Goal: Task Accomplishment & Management: Use online tool/utility

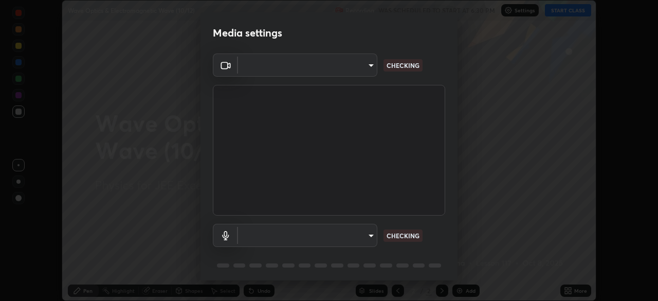
scroll to position [301, 658]
type input "119f56cd3221aa741ff86ef3c15b45e11b875c70691a8bbf6b5e475350e28a87"
click at [348, 234] on body "Erase all Wave Optics & Electromagnetic Wave (10/12) Recording WAS SCHEDULED TO…" at bounding box center [329, 150] width 658 height 301
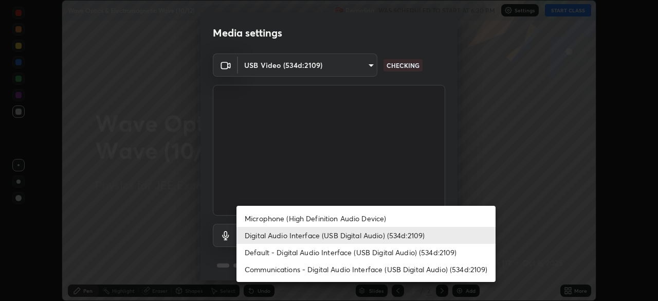
click at [342, 214] on li "Microphone (High Definition Audio Device)" at bounding box center [365, 218] width 259 height 17
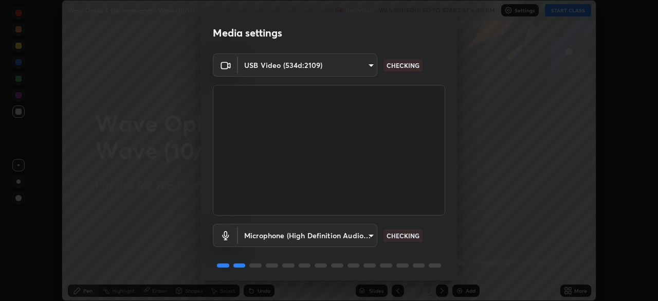
click at [324, 231] on body "Erase all Wave Optics & Electromagnetic Wave (10/12) Recording WAS SCHEDULED TO…" at bounding box center [329, 150] width 658 height 301
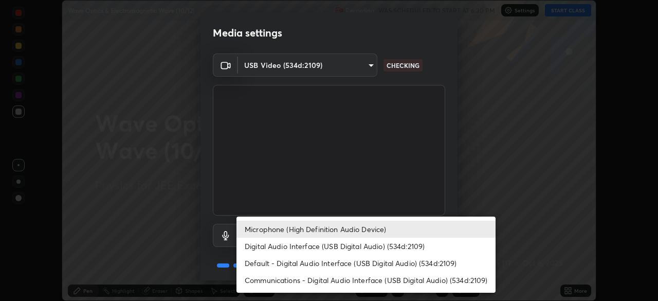
click at [368, 244] on li "Digital Audio Interface (USB Digital Audio) (534d:2109)" at bounding box center [365, 246] width 259 height 17
type input "c646bd0a84963ef75d7e75e16448b8f047285210e5b37cf02f81b0c24ed99837"
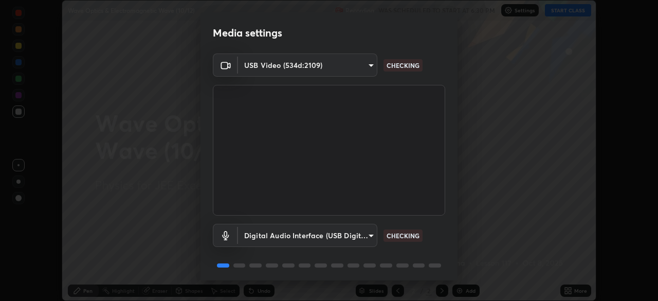
scroll to position [36, 0]
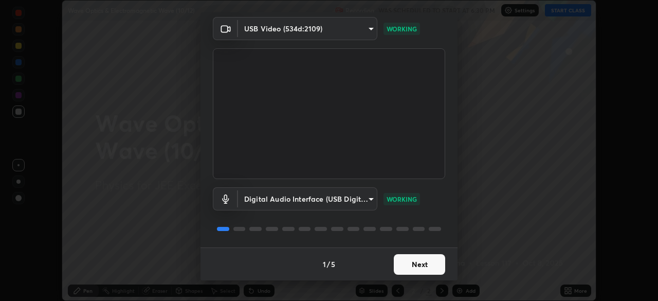
click at [419, 268] on button "Next" at bounding box center [419, 264] width 51 height 21
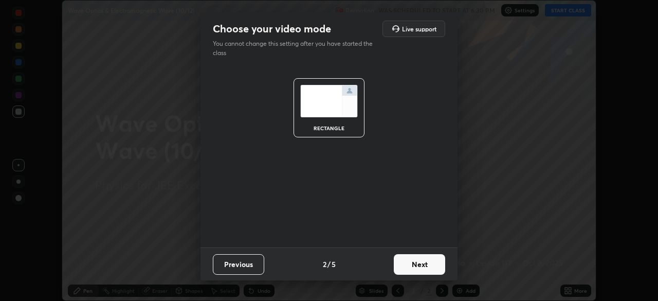
scroll to position [0, 0]
click at [422, 264] on button "Next" at bounding box center [419, 264] width 51 height 21
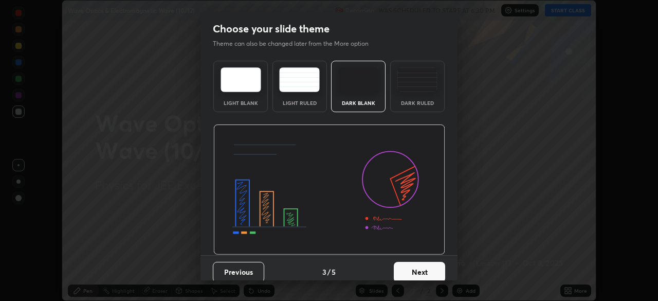
click at [421, 267] on button "Next" at bounding box center [419, 272] width 51 height 21
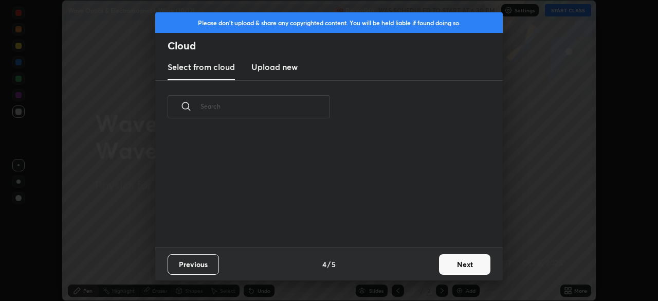
click at [450, 265] on button "Next" at bounding box center [464, 264] width 51 height 21
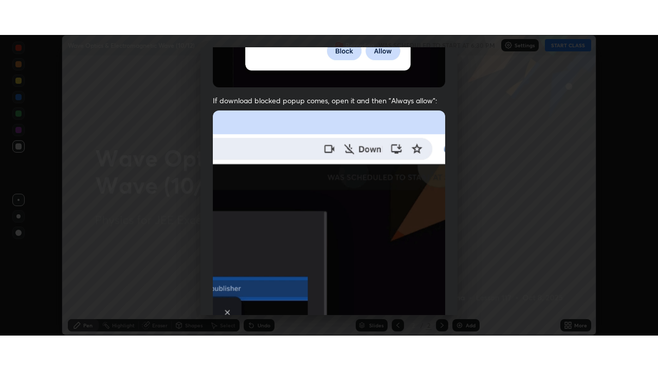
scroll to position [246, 0]
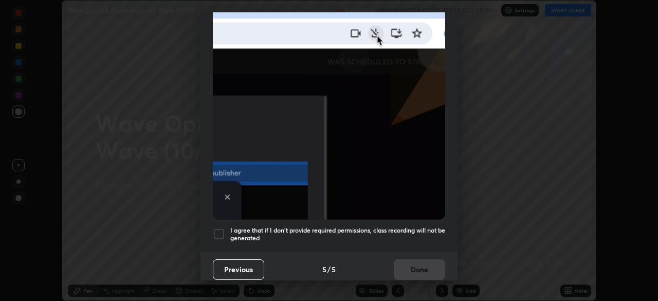
click at [221, 230] on div at bounding box center [219, 234] width 12 height 12
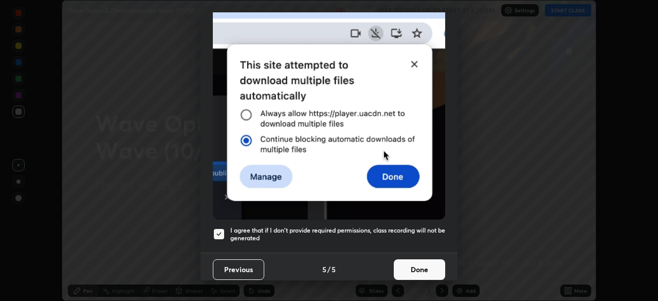
click at [408, 259] on button "Done" at bounding box center [419, 269] width 51 height 21
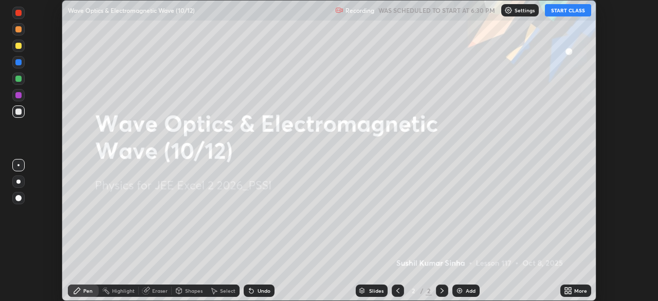
click at [565, 9] on button "START CLASS" at bounding box center [568, 10] width 46 height 12
click at [569, 291] on icon at bounding box center [570, 292] width 3 height 3
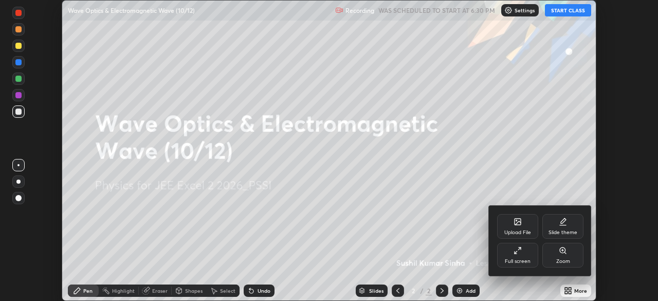
click at [524, 250] on div "Full screen" at bounding box center [517, 255] width 41 height 25
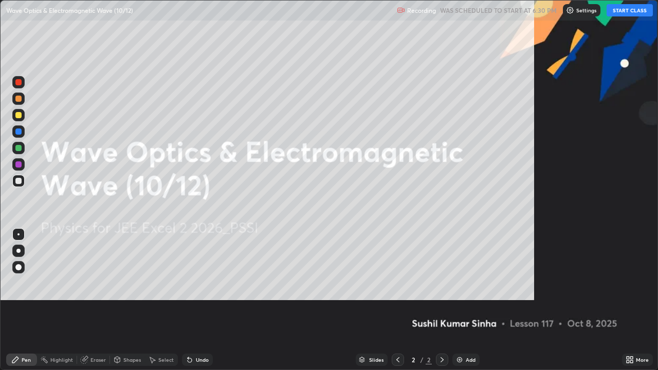
scroll to position [370, 658]
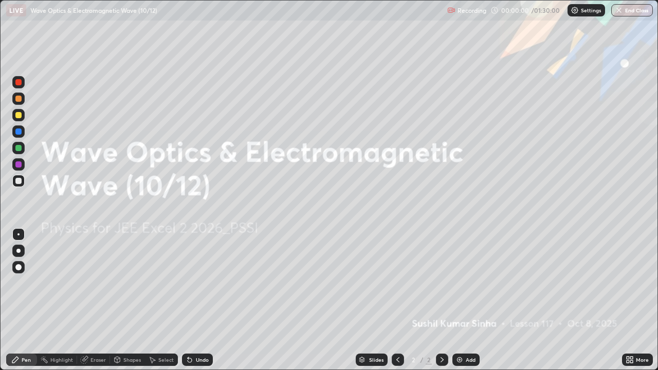
click at [456, 300] on img at bounding box center [459, 360] width 8 height 8
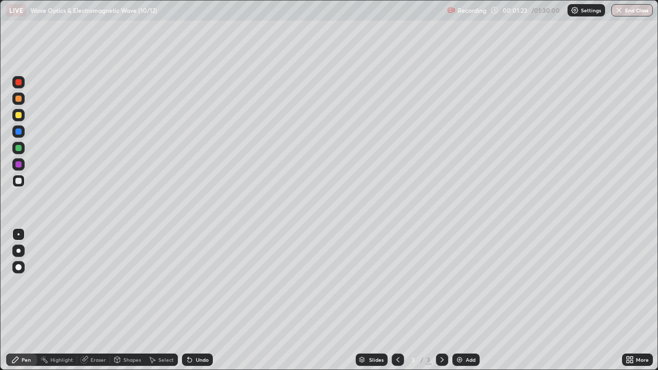
click at [197, 300] on div "Undo" at bounding box center [202, 359] width 13 height 5
click at [161, 300] on div "Select" at bounding box center [165, 359] width 15 height 5
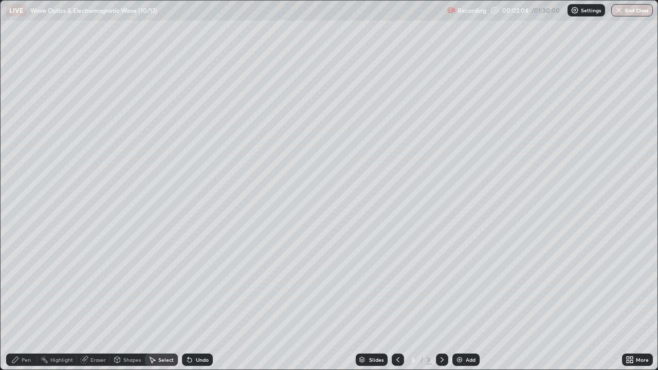
click at [26, 300] on div "Pen" at bounding box center [26, 359] width 9 height 5
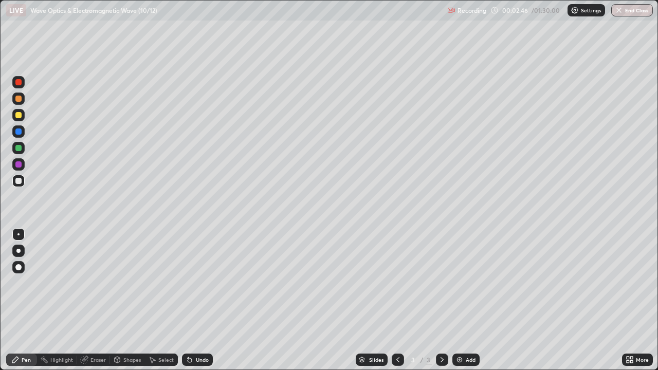
click at [456, 300] on img at bounding box center [459, 360] width 8 height 8
click at [137, 300] on div "Shapes" at bounding box center [131, 359] width 17 height 5
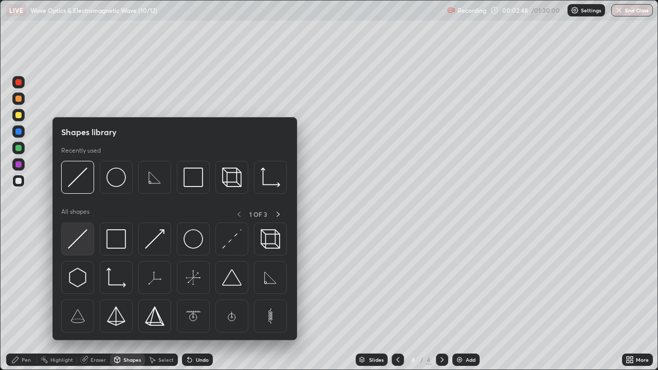
click at [83, 235] on img at bounding box center [78, 239] width 20 height 20
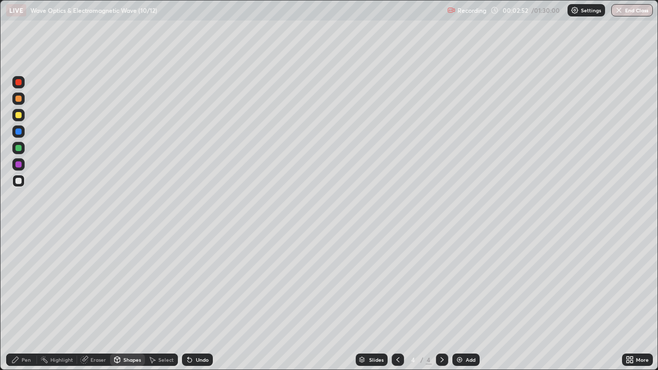
click at [33, 300] on div "Pen" at bounding box center [21, 360] width 31 height 12
click at [21, 147] on div at bounding box center [18, 148] width 6 height 6
click at [189, 300] on icon at bounding box center [190, 360] width 4 height 4
click at [97, 300] on div "Eraser" at bounding box center [97, 359] width 15 height 5
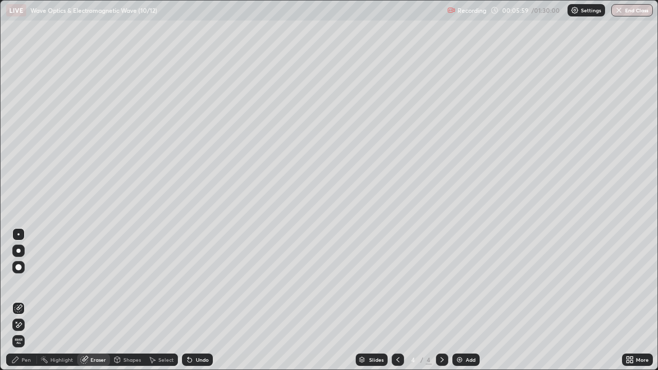
click at [23, 300] on div "Pen" at bounding box center [26, 359] width 9 height 5
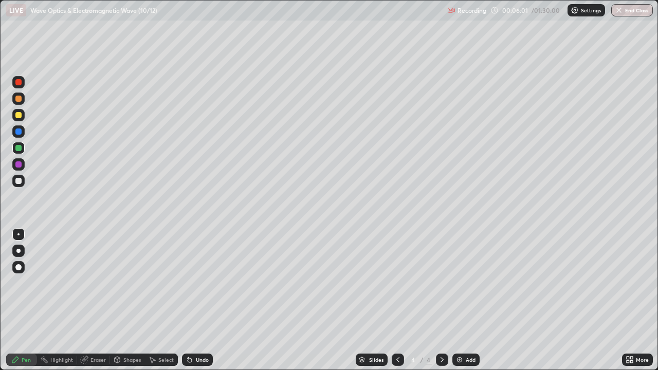
click at [19, 181] on div at bounding box center [18, 181] width 6 height 6
click at [18, 82] on div at bounding box center [18, 82] width 6 height 6
click at [19, 84] on div at bounding box center [18, 82] width 6 height 6
click at [16, 148] on div at bounding box center [18, 148] width 6 height 6
click at [19, 148] on div at bounding box center [18, 148] width 6 height 6
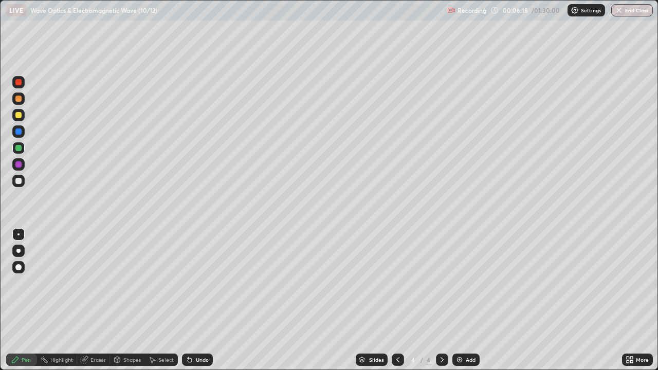
click at [18, 131] on div at bounding box center [18, 132] width 6 height 6
click at [18, 163] on div at bounding box center [18, 164] width 6 height 6
click at [19, 115] on div at bounding box center [18, 115] width 6 height 6
click at [24, 150] on div at bounding box center [18, 148] width 12 height 12
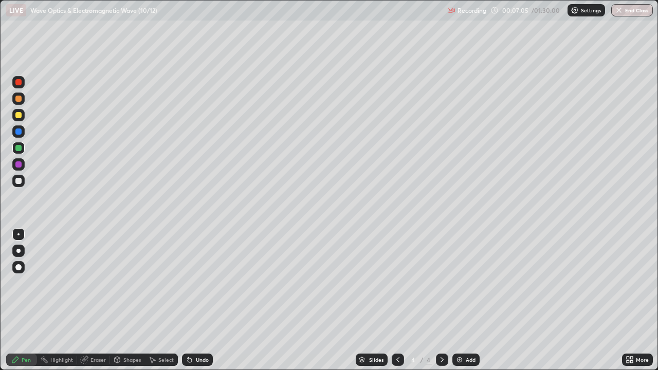
click at [20, 130] on div at bounding box center [18, 132] width 6 height 6
click at [20, 181] on div at bounding box center [18, 181] width 6 height 6
click at [19, 180] on div at bounding box center [18, 181] width 6 height 6
click at [457, 300] on img at bounding box center [459, 360] width 8 height 8
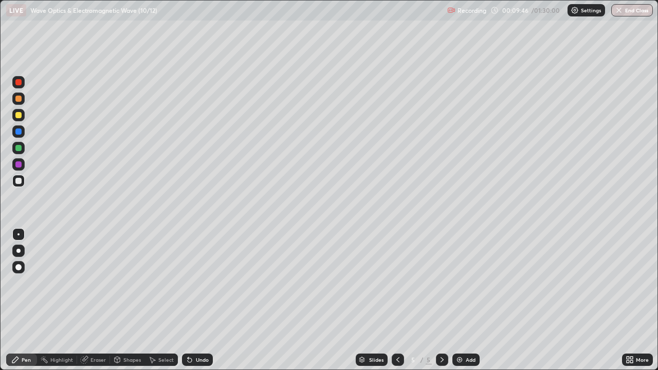
click at [133, 300] on div "Shapes" at bounding box center [131, 359] width 17 height 5
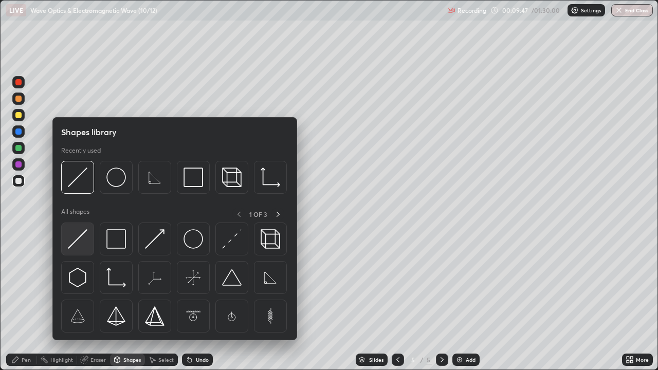
click at [83, 236] on img at bounding box center [78, 239] width 20 height 20
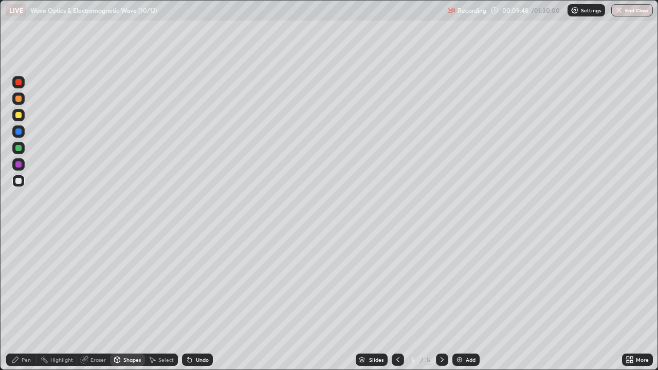
click at [18, 114] on div at bounding box center [18, 115] width 6 height 6
click at [193, 300] on div "Undo" at bounding box center [197, 360] width 31 height 12
click at [29, 300] on div "Pen" at bounding box center [21, 360] width 31 height 12
click at [23, 181] on div at bounding box center [18, 181] width 12 height 12
click at [97, 300] on div "Eraser" at bounding box center [97, 359] width 15 height 5
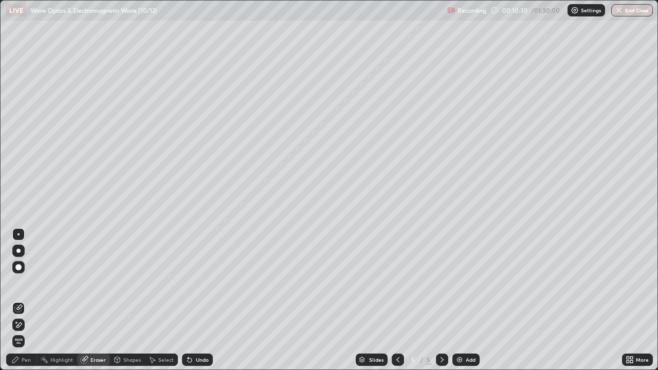
click at [28, 300] on div "Pen" at bounding box center [26, 359] width 9 height 5
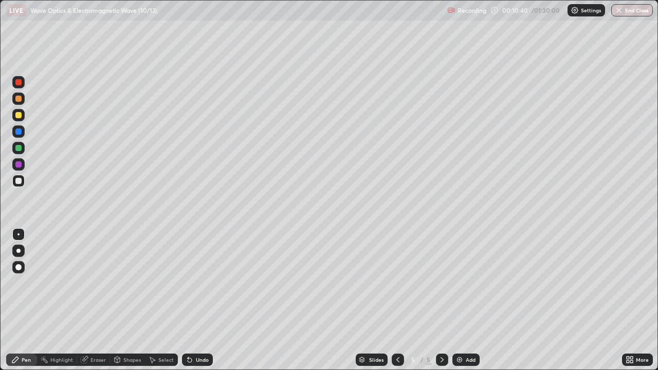
click at [19, 133] on div at bounding box center [18, 132] width 6 height 6
click at [19, 149] on div at bounding box center [18, 148] width 6 height 6
click at [19, 114] on div at bounding box center [18, 115] width 6 height 6
click at [458, 300] on img at bounding box center [459, 360] width 8 height 8
click at [19, 81] on div at bounding box center [18, 82] width 6 height 6
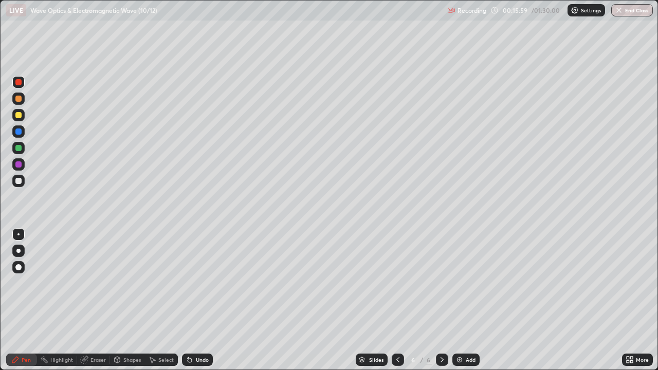
click at [188, 300] on icon at bounding box center [190, 360] width 4 height 4
click at [631, 300] on icon at bounding box center [631, 358] width 3 height 3
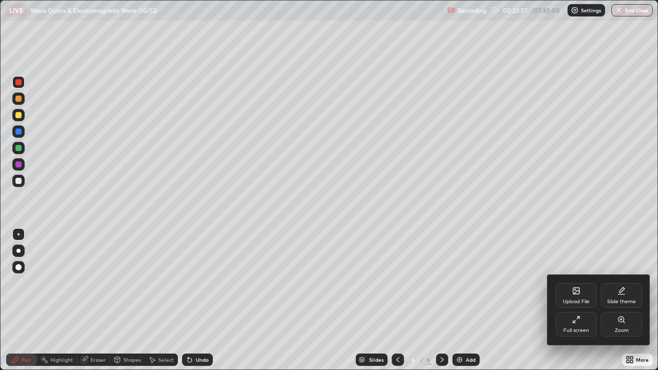
click at [583, 296] on div "Upload File" at bounding box center [576, 295] width 41 height 25
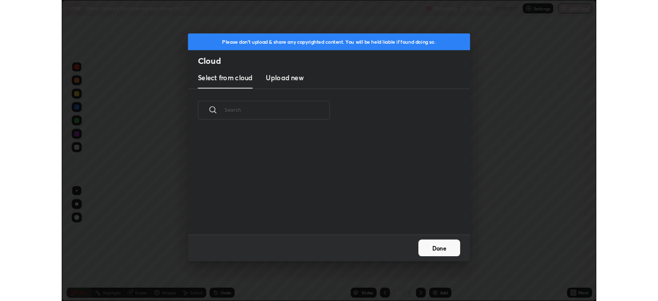
scroll to position [126, 330]
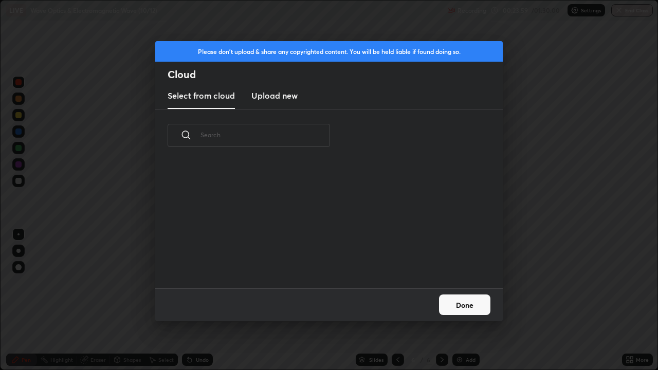
click at [284, 100] on h3 "Upload new" at bounding box center [274, 95] width 46 height 12
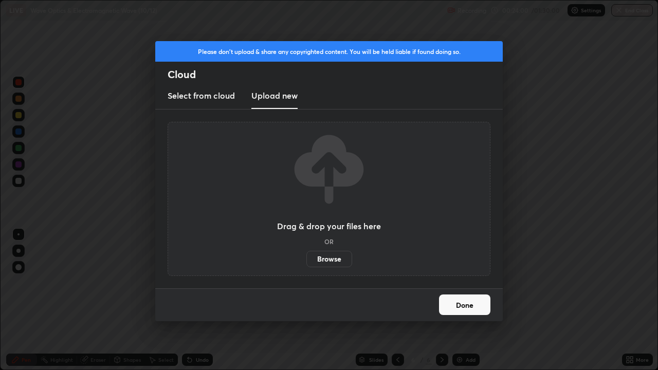
click at [337, 255] on label "Browse" at bounding box center [329, 259] width 46 height 16
click at [306, 255] on input "Browse" at bounding box center [306, 259] width 0 height 16
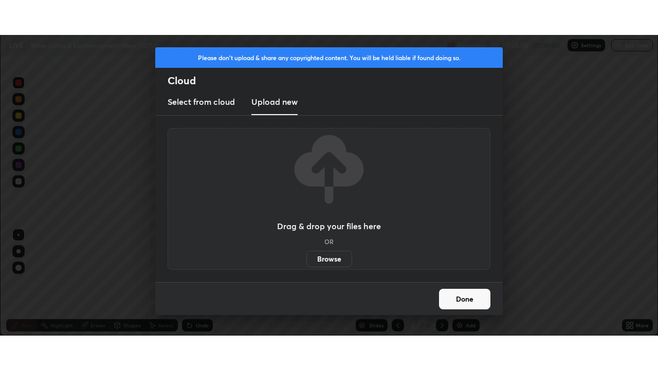
scroll to position [51107, 50749]
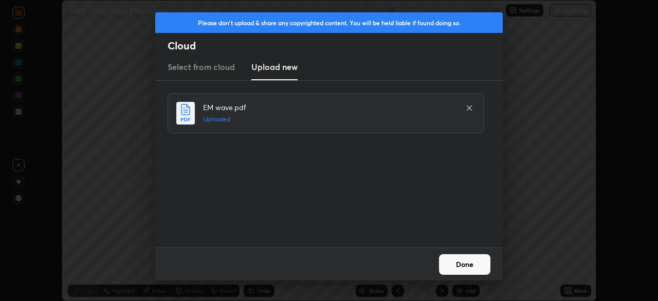
click at [470, 263] on button "Done" at bounding box center [464, 264] width 51 height 21
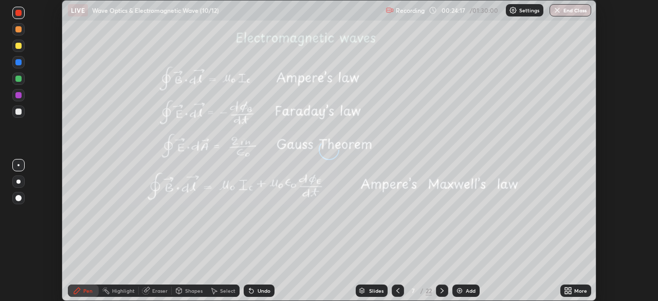
click at [570, 288] on icon at bounding box center [570, 288] width 3 height 3
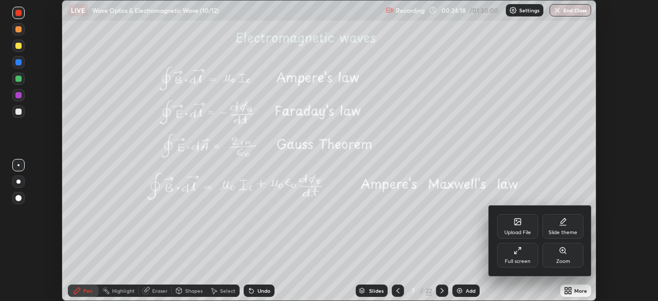
click at [522, 251] on div "Full screen" at bounding box center [517, 255] width 41 height 25
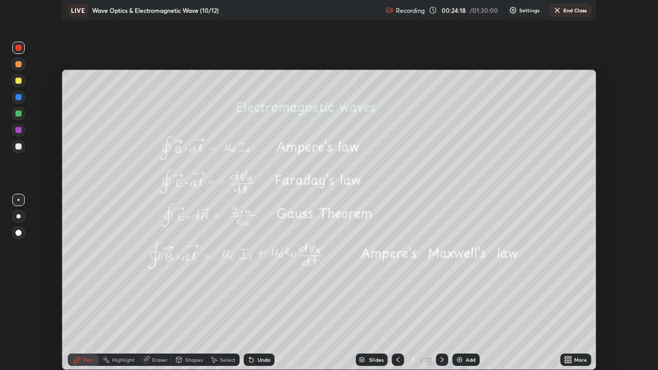
scroll to position [370, 658]
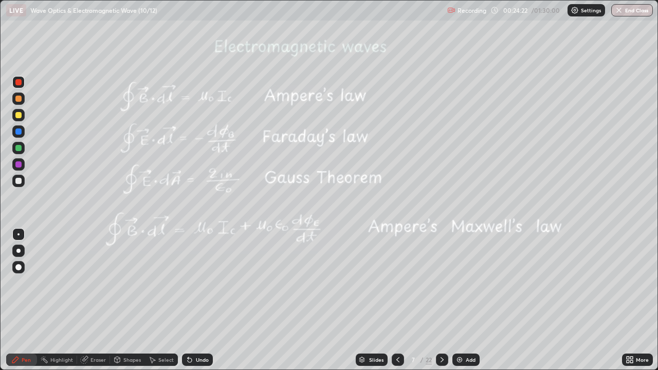
click at [440, 300] on icon at bounding box center [442, 360] width 8 height 8
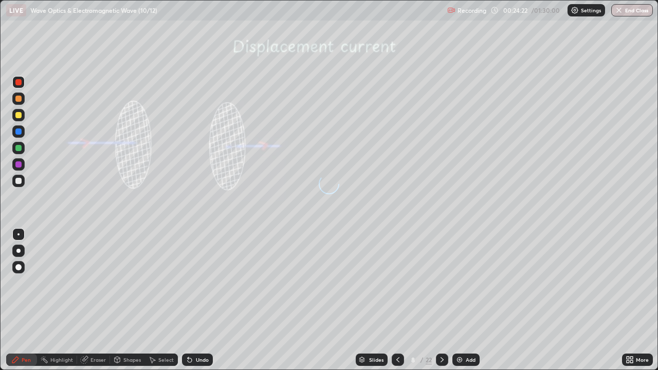
click at [442, 300] on icon at bounding box center [442, 360] width 8 height 8
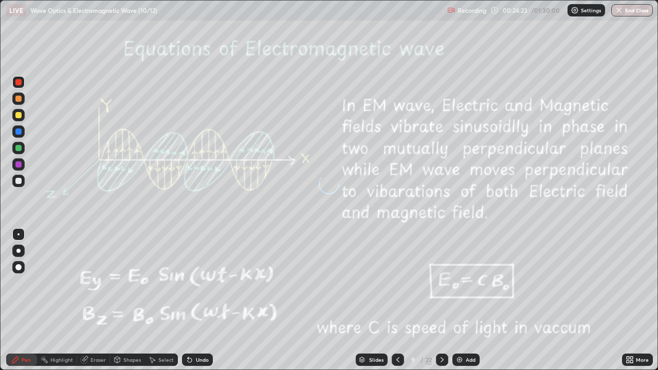
click at [441, 300] on icon at bounding box center [442, 360] width 8 height 8
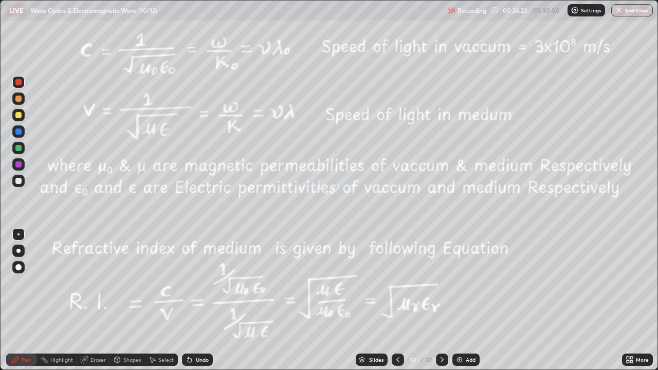
click at [441, 300] on icon at bounding box center [442, 360] width 8 height 8
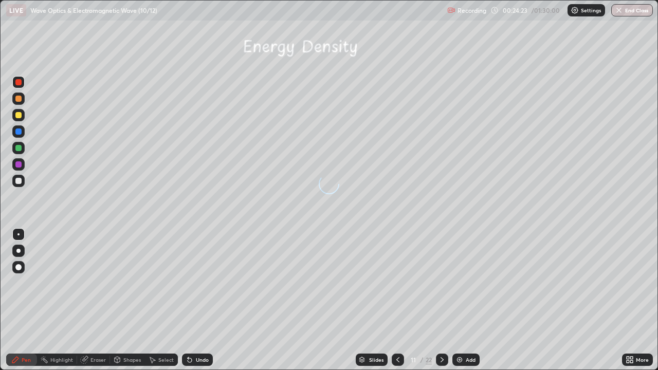
click at [442, 300] on icon at bounding box center [442, 359] width 3 height 5
click at [441, 300] on icon at bounding box center [442, 360] width 8 height 8
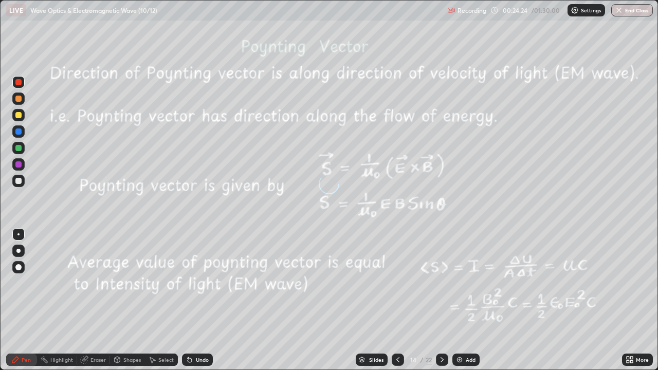
click at [441, 300] on icon at bounding box center [442, 360] width 8 height 8
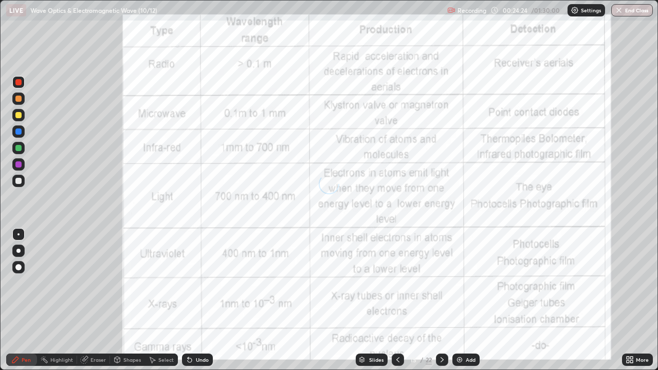
click at [442, 300] on icon at bounding box center [442, 359] width 3 height 5
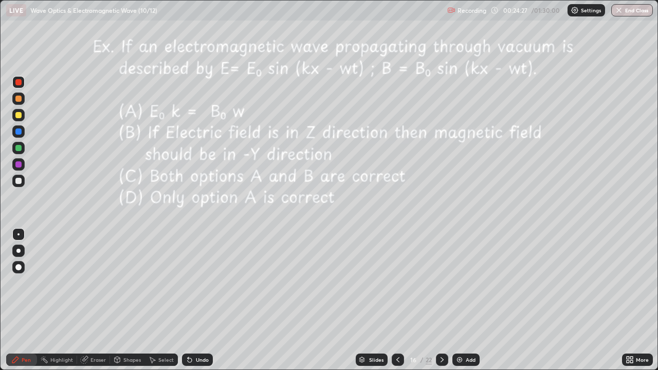
click at [396, 300] on icon at bounding box center [398, 360] width 8 height 8
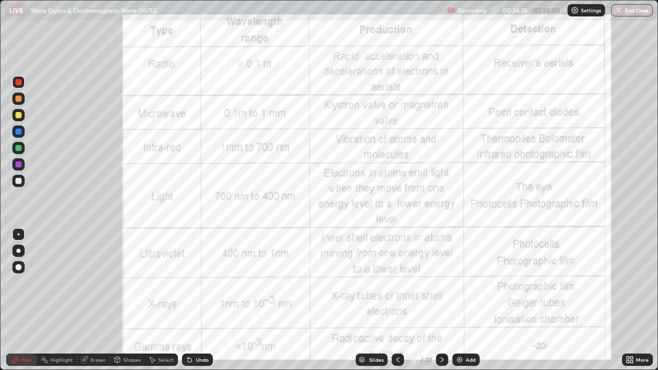
click at [396, 300] on icon at bounding box center [398, 360] width 8 height 8
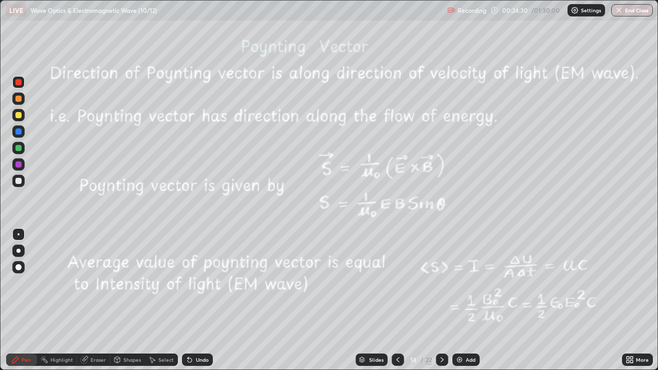
click at [396, 300] on icon at bounding box center [398, 360] width 8 height 8
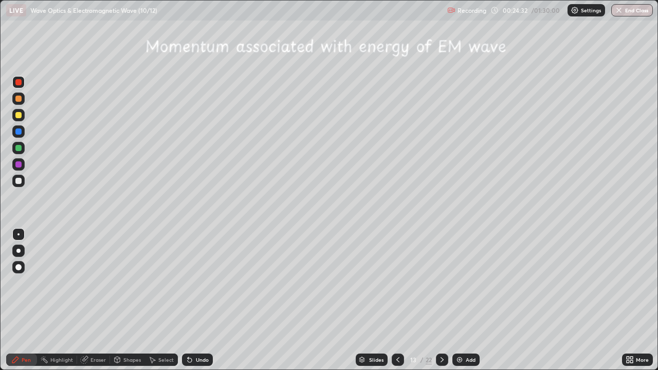
click at [394, 300] on icon at bounding box center [398, 360] width 8 height 8
click at [396, 300] on icon at bounding box center [398, 360] width 8 height 8
click at [397, 300] on icon at bounding box center [397, 359] width 3 height 5
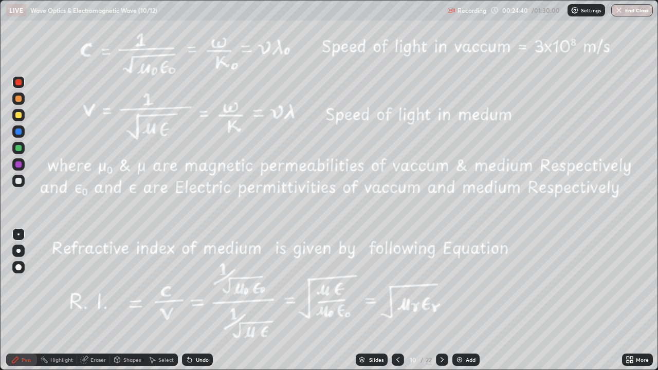
click at [442, 300] on icon at bounding box center [442, 360] width 8 height 8
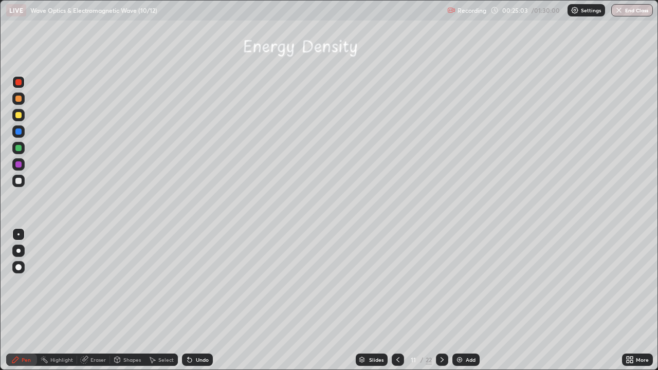
click at [20, 115] on div at bounding box center [18, 115] width 6 height 6
click at [198, 300] on div "Undo" at bounding box center [202, 359] width 13 height 5
click at [20, 147] on div at bounding box center [18, 148] width 6 height 6
click at [20, 179] on div at bounding box center [18, 181] width 6 height 6
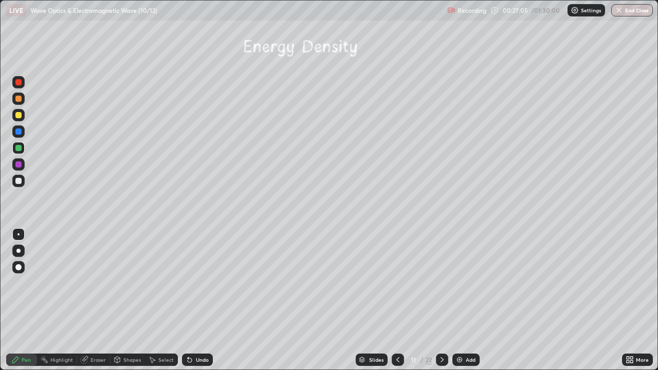
click at [19, 182] on div at bounding box center [18, 181] width 6 height 6
click at [197, 300] on div "Undo" at bounding box center [202, 359] width 13 height 5
click at [196, 300] on div "Undo" at bounding box center [202, 359] width 13 height 5
click at [203, 300] on div "Undo" at bounding box center [202, 359] width 13 height 5
click at [202, 300] on div "Undo" at bounding box center [197, 360] width 31 height 12
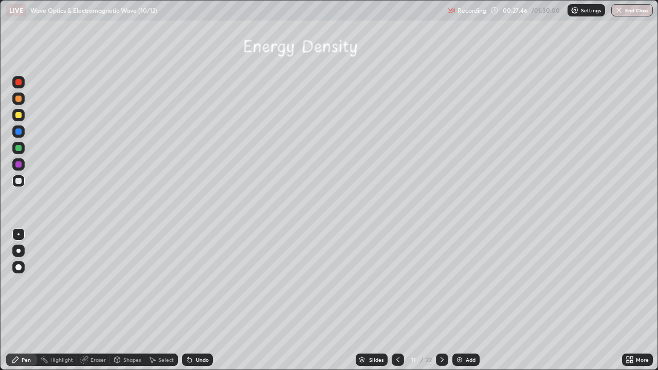
click at [202, 300] on div "Undo" at bounding box center [197, 360] width 31 height 12
click at [202, 300] on div "Undo" at bounding box center [202, 359] width 13 height 5
click at [193, 300] on div "Undo" at bounding box center [197, 360] width 31 height 12
click at [202, 300] on div "Undo" at bounding box center [202, 359] width 13 height 5
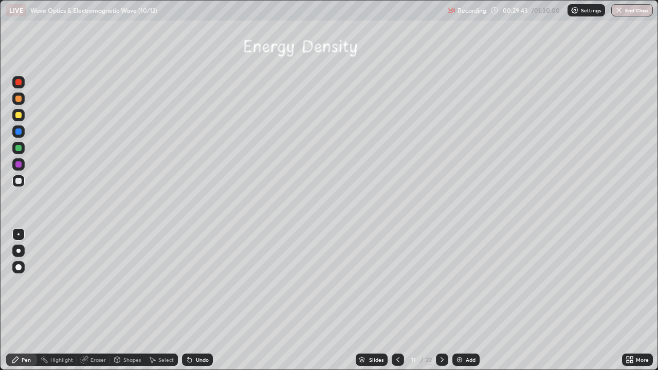
click at [200, 300] on div "Undo" at bounding box center [197, 360] width 31 height 12
click at [201, 300] on div "Undo" at bounding box center [197, 360] width 31 height 12
click at [199, 300] on div "Undo" at bounding box center [197, 360] width 31 height 12
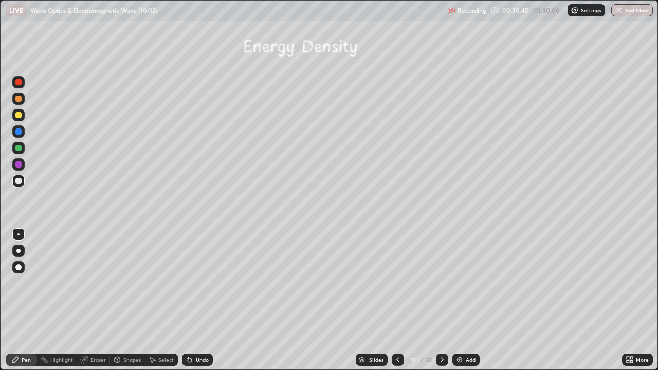
click at [99, 300] on div "Eraser" at bounding box center [97, 359] width 15 height 5
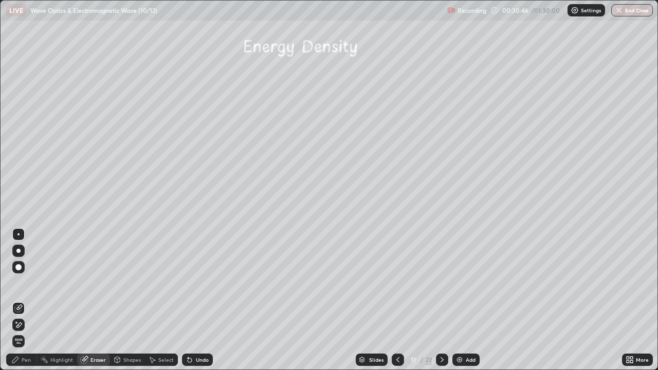
click at [25, 300] on div "Pen" at bounding box center [26, 359] width 9 height 5
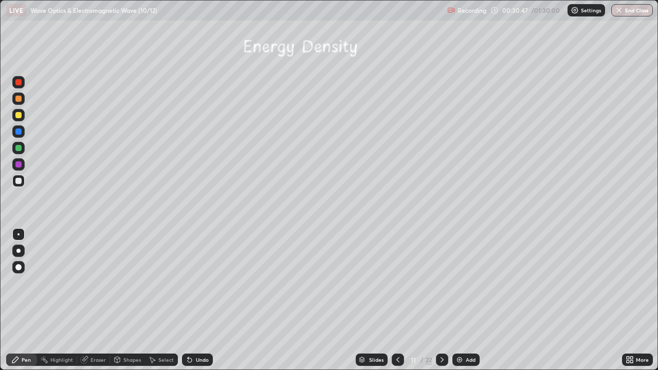
click at [19, 149] on div at bounding box center [18, 148] width 6 height 6
click at [127, 300] on div "Shapes" at bounding box center [131, 359] width 17 height 5
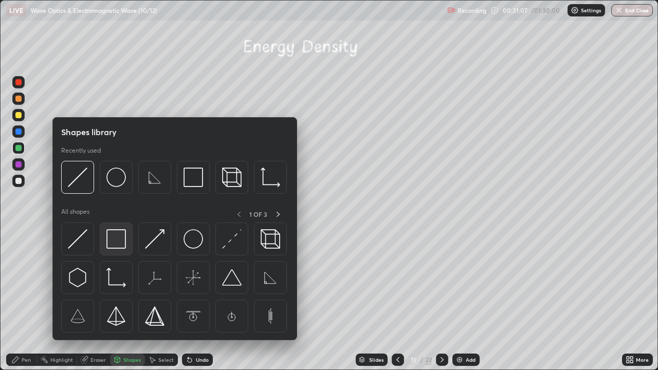
click at [117, 240] on img at bounding box center [116, 239] width 20 height 20
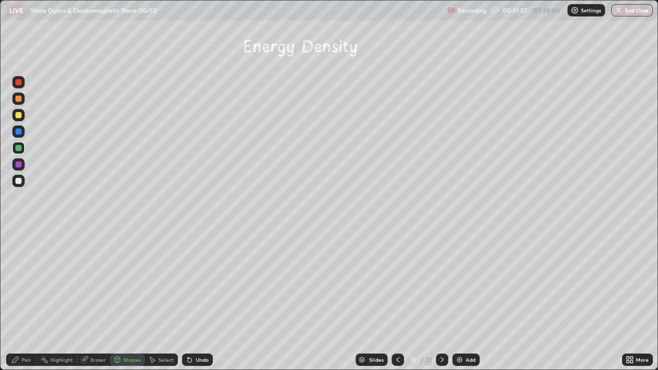
click at [19, 116] on div at bounding box center [18, 115] width 6 height 6
click at [19, 167] on div at bounding box center [18, 164] width 6 height 6
click at [27, 300] on div "Pen" at bounding box center [21, 360] width 31 height 12
click at [458, 300] on img at bounding box center [459, 360] width 8 height 8
click at [21, 116] on div at bounding box center [18, 115] width 6 height 6
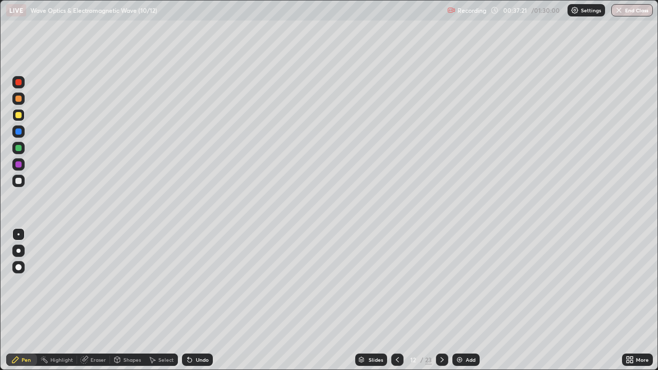
click at [397, 300] on icon at bounding box center [397, 360] width 8 height 8
click at [441, 300] on icon at bounding box center [442, 360] width 8 height 8
click at [137, 300] on div "Shapes" at bounding box center [131, 359] width 17 height 5
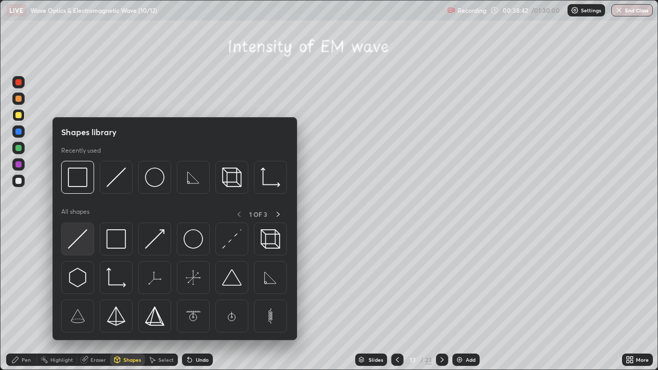
click at [83, 235] on img at bounding box center [78, 239] width 20 height 20
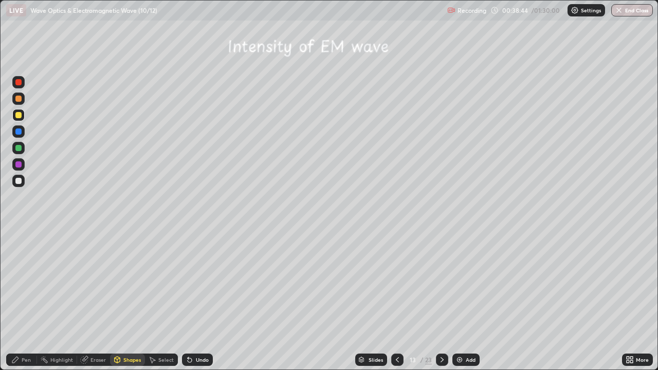
click at [129, 300] on div "Shapes" at bounding box center [131, 359] width 17 height 5
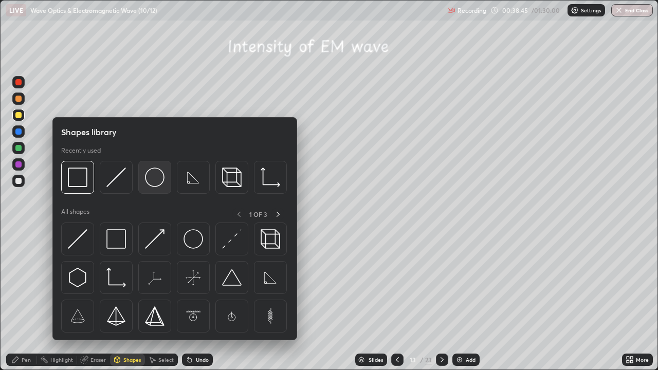
click at [156, 180] on img at bounding box center [155, 178] width 20 height 20
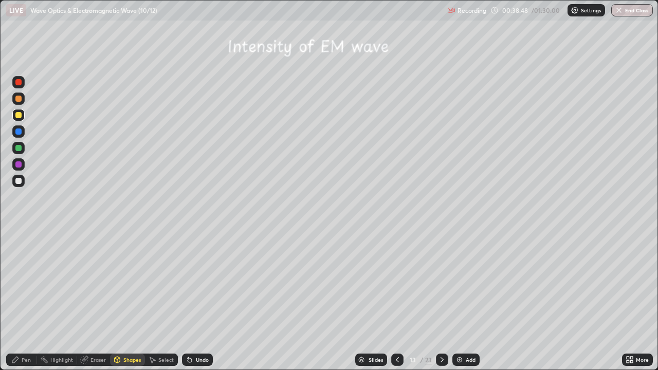
click at [164, 300] on div "Select" at bounding box center [165, 359] width 15 height 5
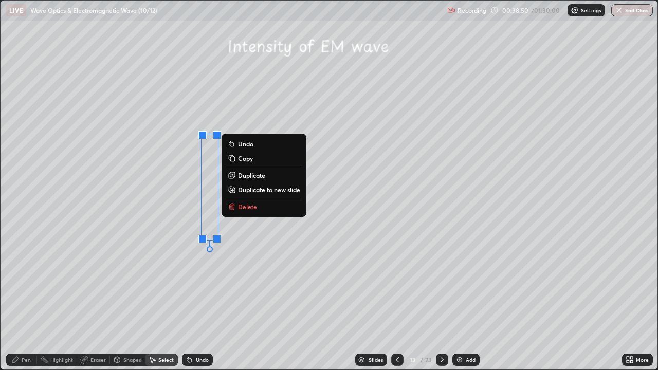
click at [252, 160] on p "Copy" at bounding box center [245, 158] width 15 height 8
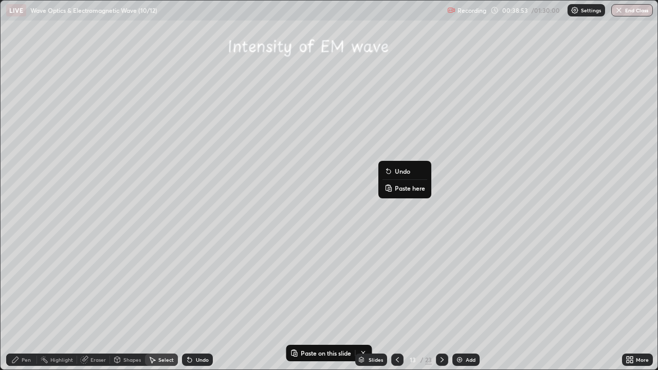
click at [404, 189] on p "Paste here" at bounding box center [410, 188] width 30 height 8
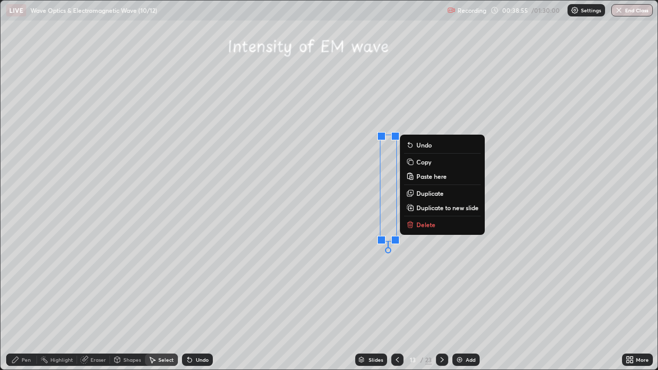
click at [331, 263] on div "0 ° Undo Copy Paste here Duplicate Duplicate to new slide Delete" at bounding box center [329, 185] width 657 height 369
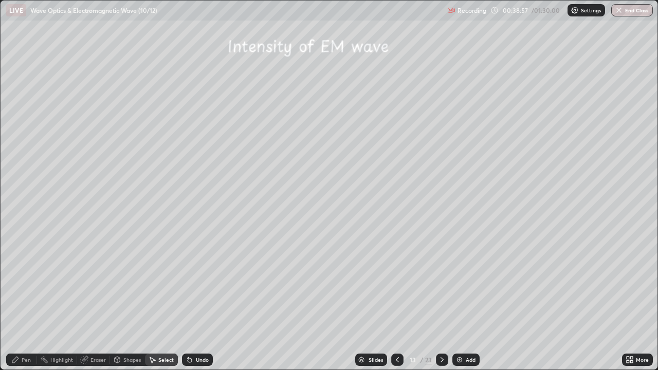
click at [130, 300] on div "Shapes" at bounding box center [131, 359] width 17 height 5
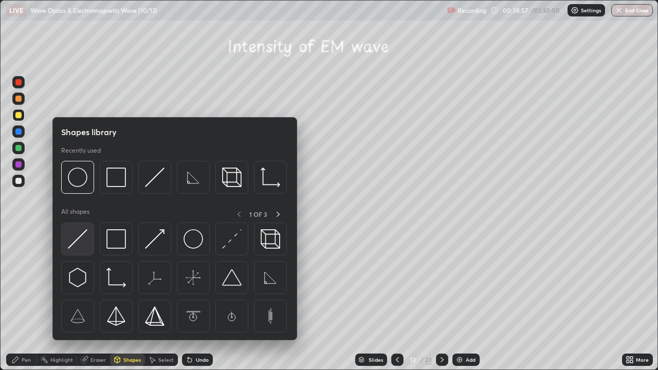
click at [84, 244] on img at bounding box center [78, 239] width 20 height 20
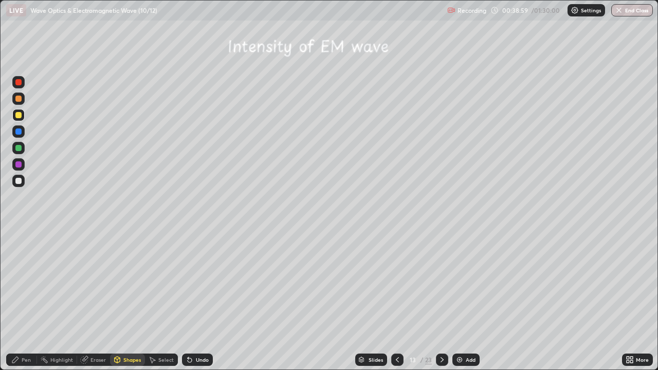
click at [133, 300] on div "Shapes" at bounding box center [131, 359] width 17 height 5
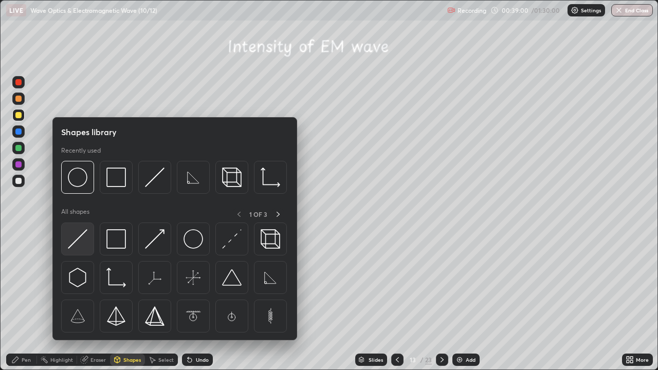
click at [76, 240] on img at bounding box center [78, 239] width 20 height 20
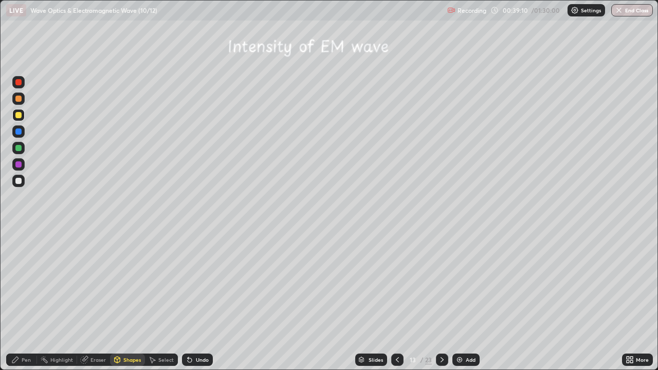
click at [24, 300] on div "Pen" at bounding box center [26, 359] width 9 height 5
click at [19, 148] on div at bounding box center [18, 148] width 6 height 6
click at [22, 82] on div at bounding box center [18, 82] width 12 height 12
click at [127, 300] on div "Shapes" at bounding box center [131, 359] width 17 height 5
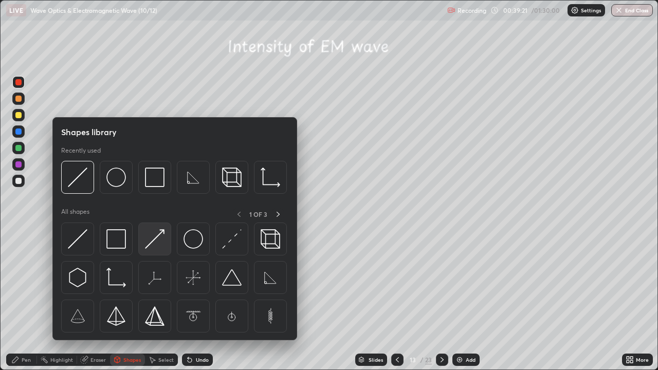
click at [159, 238] on img at bounding box center [155, 239] width 20 height 20
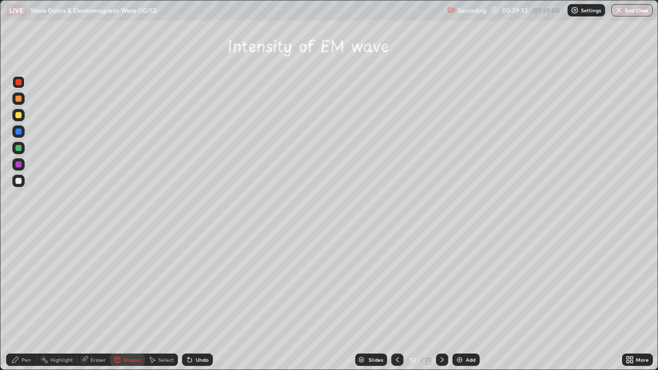
click at [25, 300] on div "Pen" at bounding box center [26, 359] width 9 height 5
click at [19, 148] on div at bounding box center [18, 148] width 6 height 6
click at [17, 165] on div at bounding box center [18, 164] width 6 height 6
click at [19, 163] on div at bounding box center [18, 164] width 6 height 6
click at [20, 116] on div at bounding box center [18, 115] width 6 height 6
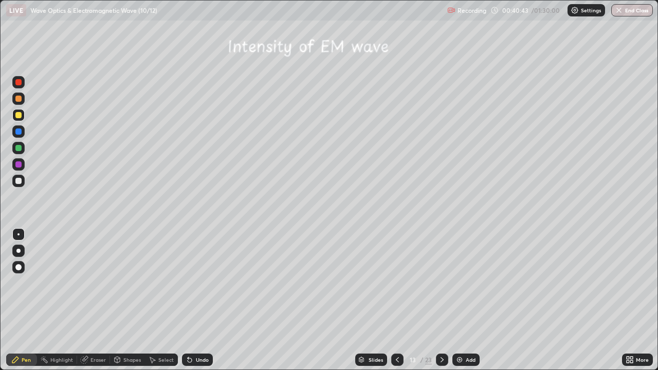
click at [20, 116] on div at bounding box center [18, 115] width 6 height 6
click at [201, 300] on div "Undo" at bounding box center [202, 359] width 13 height 5
click at [17, 149] on div at bounding box center [18, 148] width 6 height 6
click at [21, 115] on div at bounding box center [18, 115] width 6 height 6
click at [131, 300] on div "Shapes" at bounding box center [131, 359] width 17 height 5
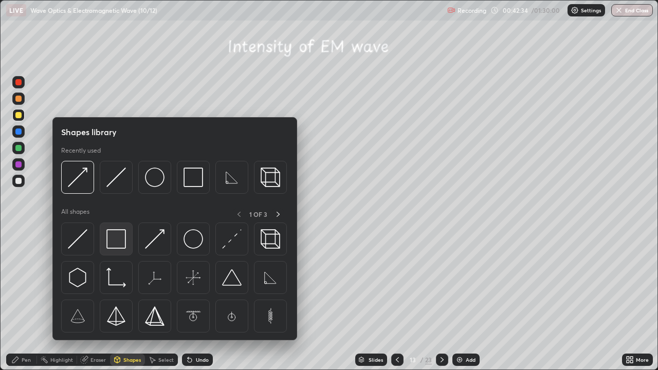
click at [121, 240] on img at bounding box center [116, 239] width 20 height 20
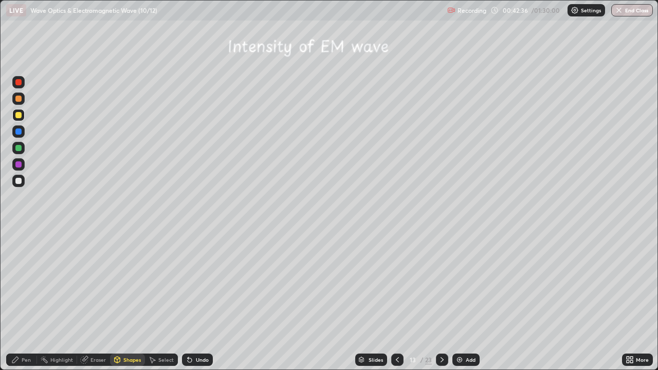
click at [21, 81] on div at bounding box center [18, 82] width 6 height 6
click at [24, 300] on div "Pen" at bounding box center [26, 359] width 9 height 5
click at [18, 166] on div at bounding box center [18, 164] width 6 height 6
click at [19, 167] on div at bounding box center [18, 164] width 6 height 6
click at [440, 300] on icon at bounding box center [442, 360] width 8 height 8
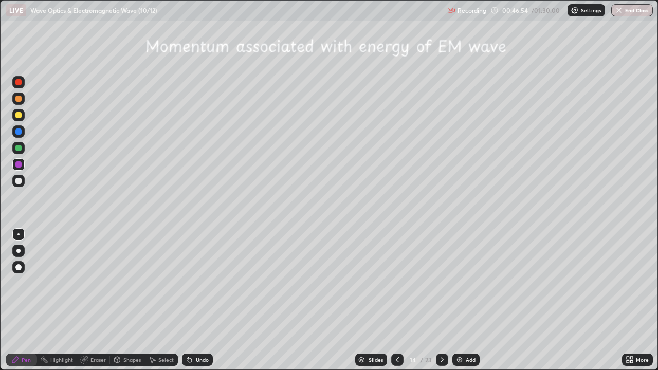
click at [19, 115] on div at bounding box center [18, 115] width 6 height 6
click at [131, 300] on div "Shapes" at bounding box center [131, 359] width 17 height 5
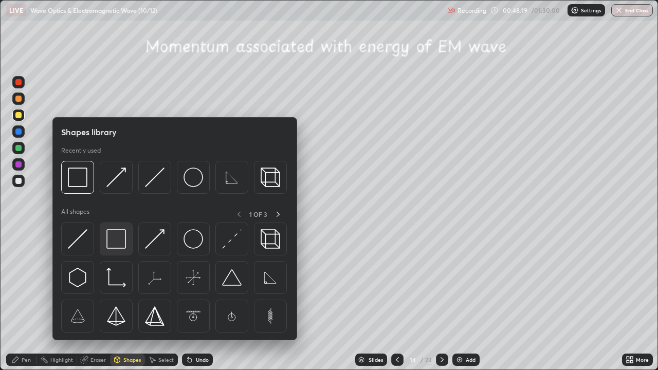
click at [117, 236] on img at bounding box center [116, 239] width 20 height 20
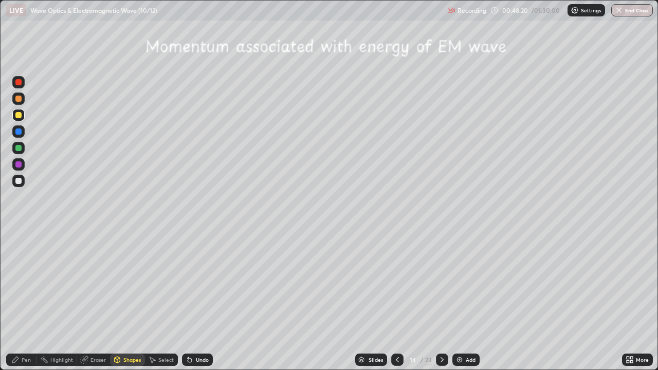
click at [19, 83] on div at bounding box center [18, 82] width 6 height 6
click at [97, 300] on div "Eraser" at bounding box center [97, 359] width 15 height 5
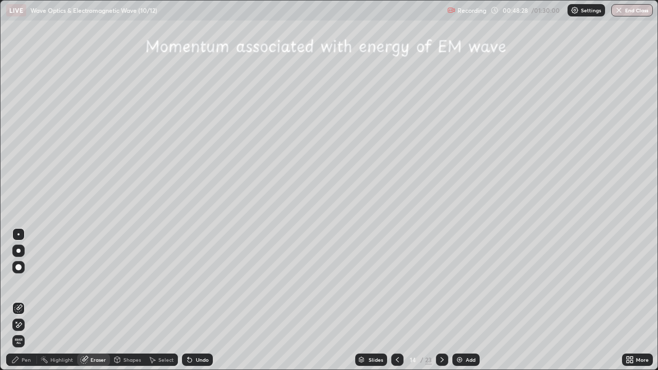
click at [31, 300] on div "Pen" at bounding box center [21, 360] width 31 height 12
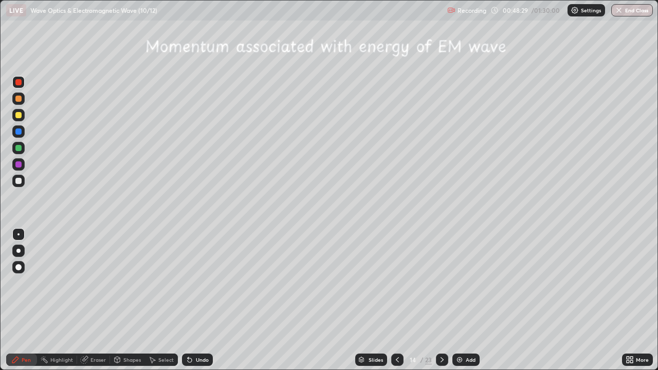
click at [20, 147] on div at bounding box center [18, 148] width 6 height 6
click at [443, 300] on icon at bounding box center [442, 359] width 3 height 5
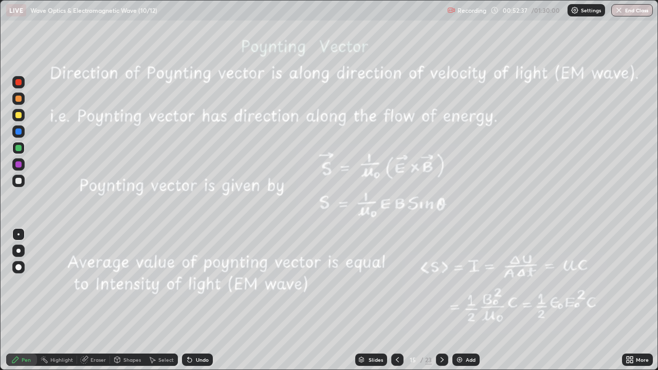
click at [135, 300] on div "Shapes" at bounding box center [131, 359] width 17 height 5
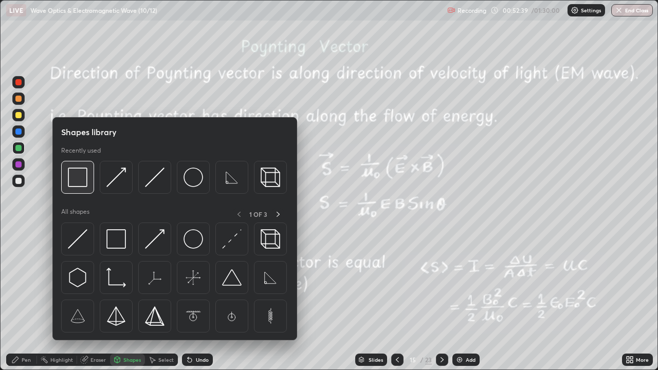
click at [75, 175] on img at bounding box center [78, 178] width 20 height 20
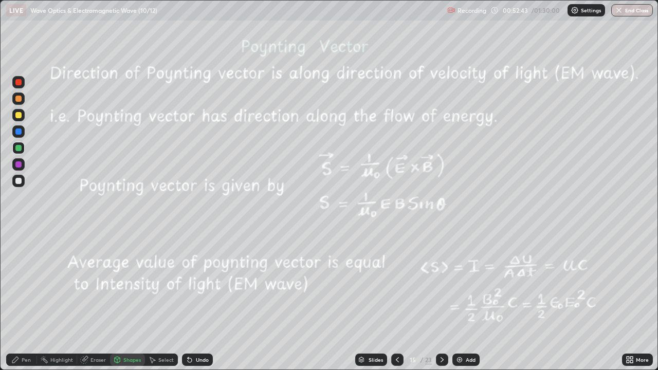
click at [35, 300] on div "Pen" at bounding box center [21, 360] width 31 height 12
click at [23, 115] on div at bounding box center [18, 115] width 12 height 12
click at [442, 300] on icon at bounding box center [442, 360] width 8 height 8
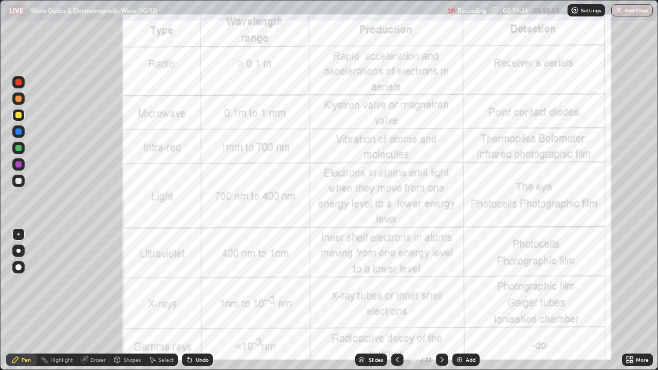
click at [16, 131] on div at bounding box center [18, 132] width 6 height 6
click at [18, 83] on div at bounding box center [18, 82] width 6 height 6
click at [19, 84] on div at bounding box center [18, 82] width 6 height 6
click at [632, 300] on icon at bounding box center [631, 358] width 3 height 3
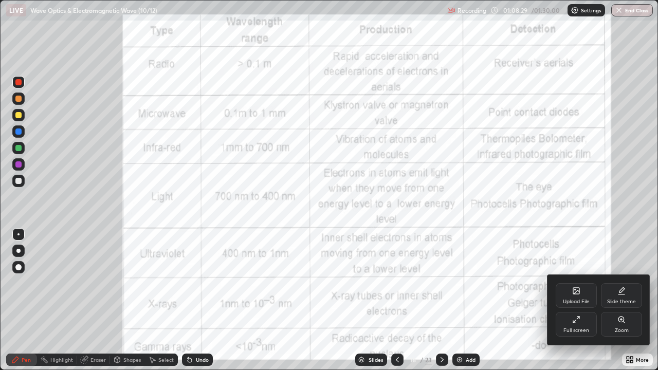
click at [620, 300] on icon at bounding box center [621, 319] width 2 height 0
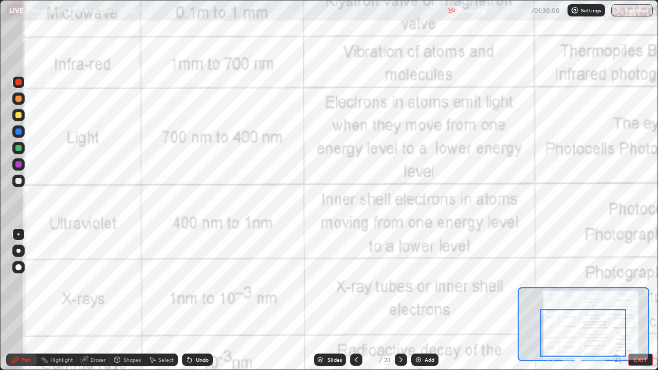
click at [641, 300] on button "EXIT" at bounding box center [640, 360] width 25 height 12
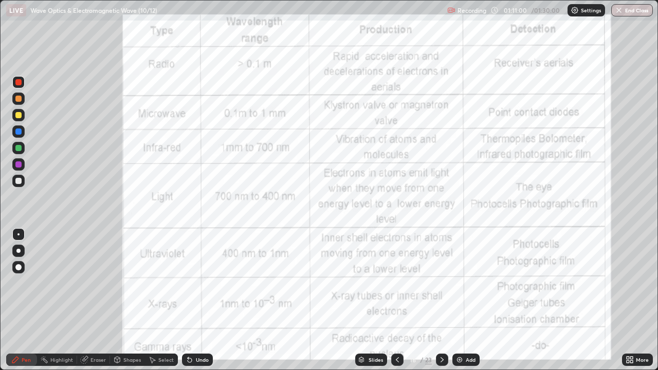
click at [441, 300] on icon at bounding box center [442, 360] width 8 height 8
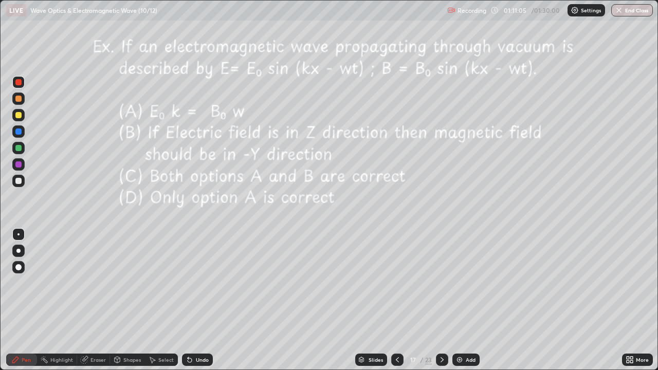
click at [396, 300] on icon at bounding box center [397, 360] width 8 height 8
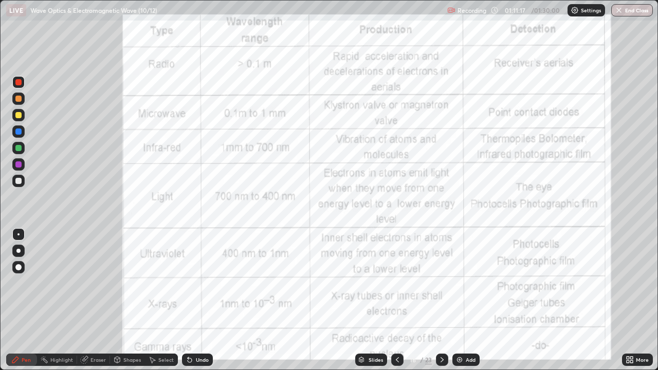
click at [441, 300] on icon at bounding box center [442, 359] width 3 height 5
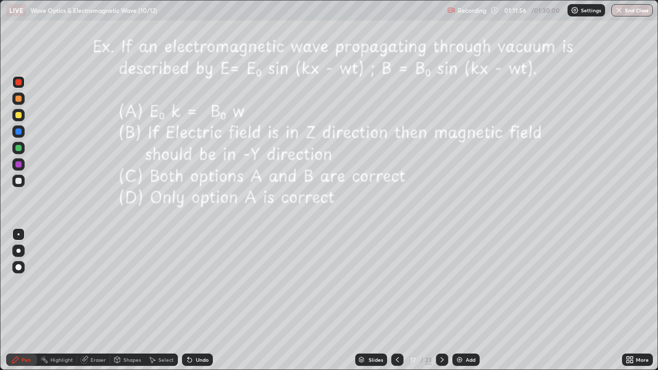
click at [17, 116] on div at bounding box center [18, 115] width 6 height 6
click at [17, 82] on div at bounding box center [18, 82] width 6 height 6
click at [16, 84] on div at bounding box center [18, 82] width 6 height 6
click at [198, 300] on div "Undo" at bounding box center [197, 360] width 31 height 12
click at [202, 300] on div "Undo" at bounding box center [197, 360] width 31 height 12
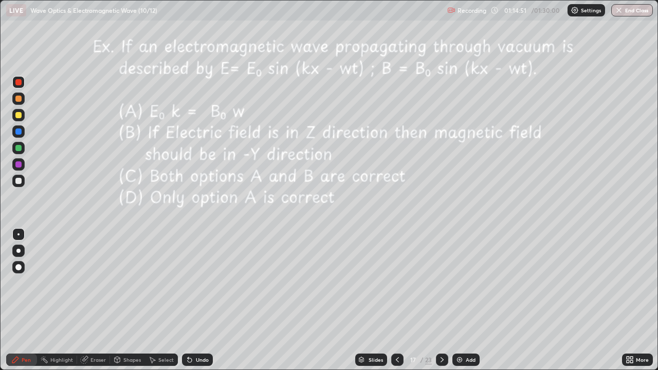
click at [205, 300] on div "Undo" at bounding box center [197, 360] width 31 height 12
click at [206, 300] on div "Undo" at bounding box center [197, 360] width 31 height 12
click at [205, 300] on div "Undo" at bounding box center [197, 360] width 31 height 12
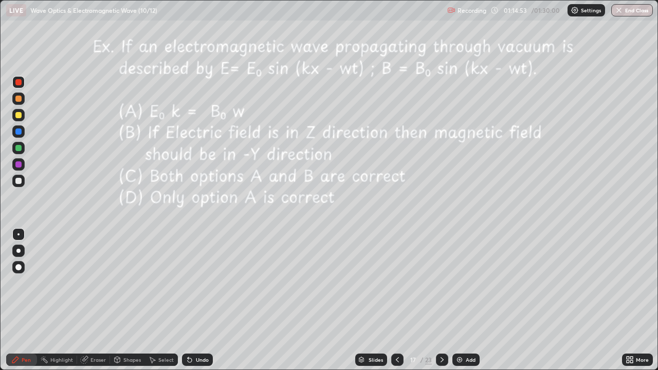
click at [204, 300] on div "Undo" at bounding box center [197, 360] width 31 height 12
click at [19, 116] on div at bounding box center [18, 115] width 6 height 6
click at [19, 117] on div at bounding box center [18, 115] width 6 height 6
click at [163, 300] on div "Select" at bounding box center [165, 359] width 15 height 5
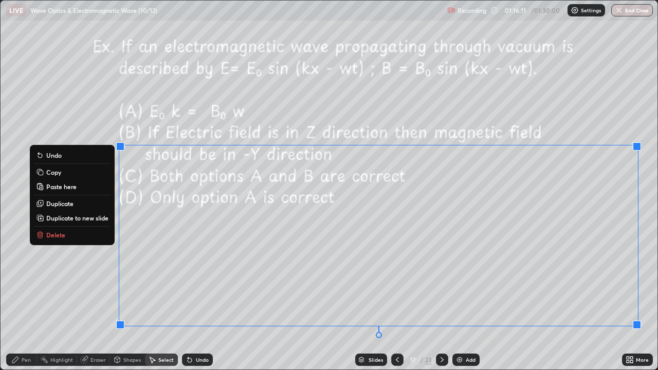
click at [591, 113] on div "0 ° Undo Copy Paste here Duplicate Duplicate to new slide Delete" at bounding box center [329, 185] width 657 height 369
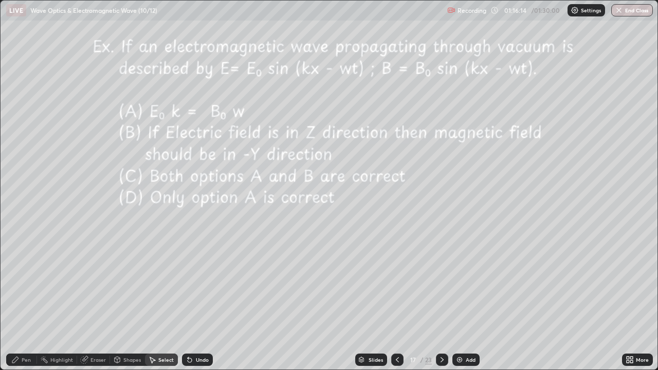
click at [26, 300] on div "Pen" at bounding box center [26, 359] width 9 height 5
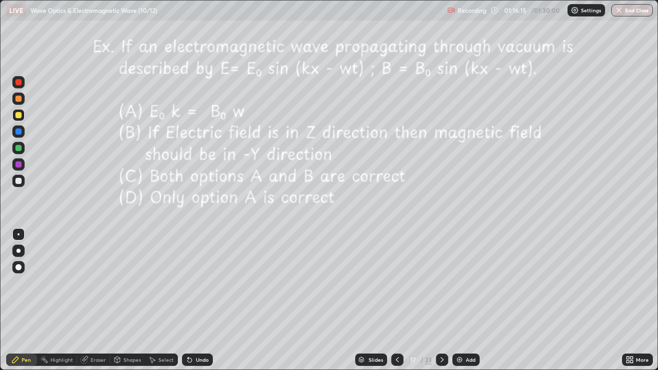
click at [17, 147] on div at bounding box center [18, 148] width 6 height 6
click at [436, 300] on div at bounding box center [442, 360] width 12 height 12
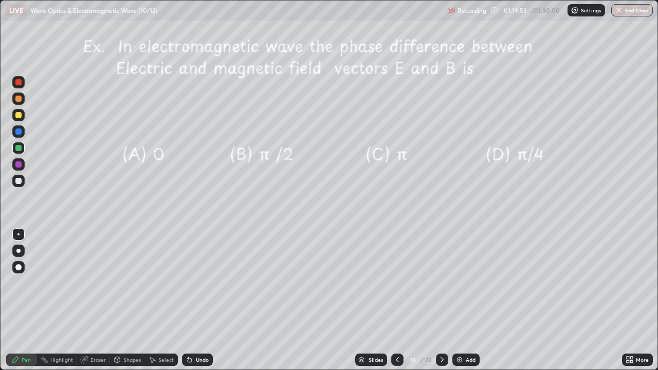
click at [20, 82] on div at bounding box center [18, 82] width 6 height 6
click at [21, 82] on div at bounding box center [18, 82] width 6 height 6
click at [442, 300] on icon at bounding box center [442, 359] width 3 height 5
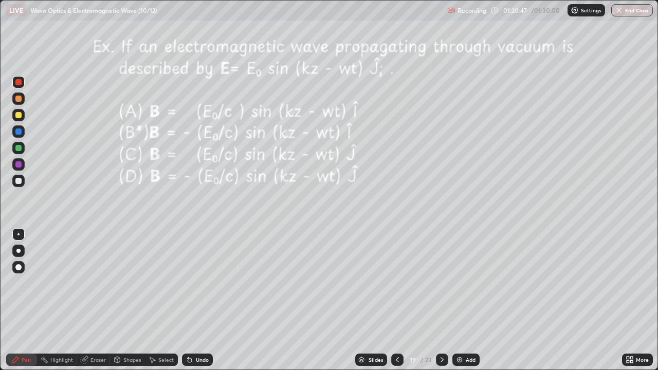
click at [634, 10] on button "End Class" at bounding box center [632, 10] width 42 height 12
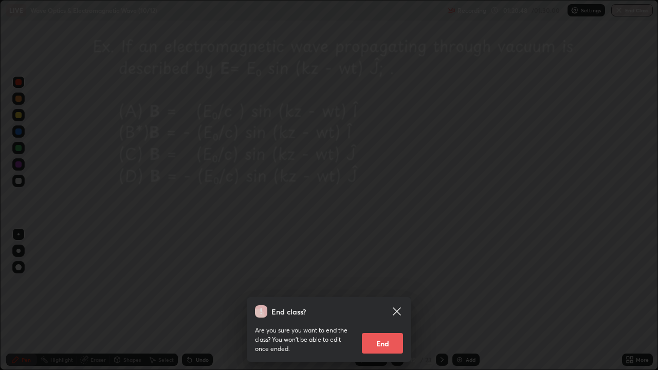
click at [385, 300] on button "End" at bounding box center [382, 343] width 41 height 21
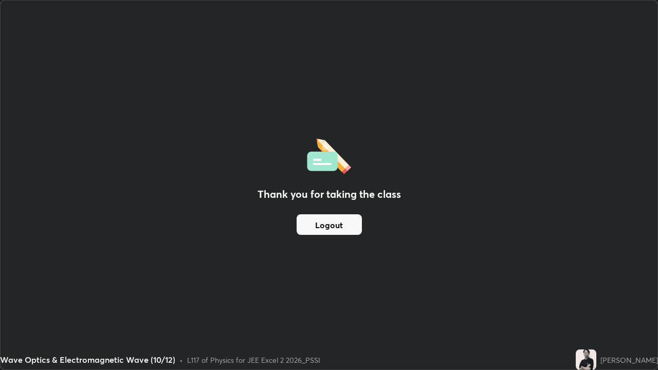
click at [332, 228] on button "Logout" at bounding box center [329, 224] width 65 height 21
